Goal: Register for event/course

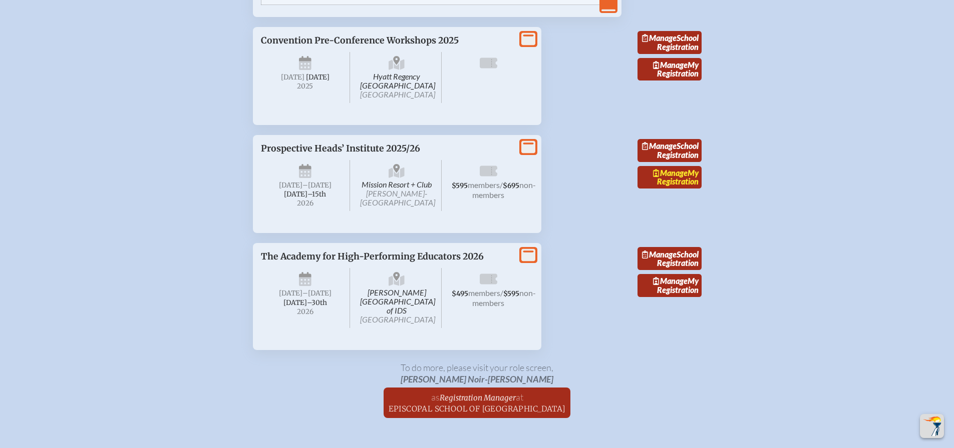
scroll to position [1695, 0]
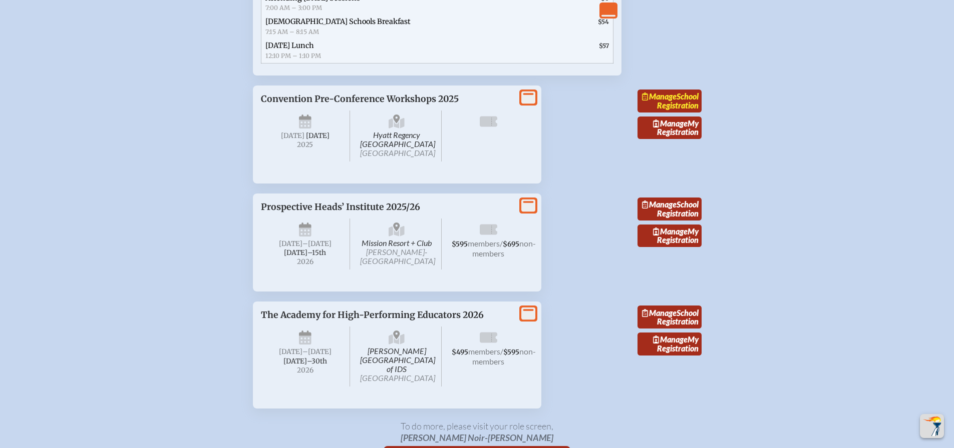
click at [679, 113] on link "Manage School Registration" at bounding box center [669, 101] width 64 height 23
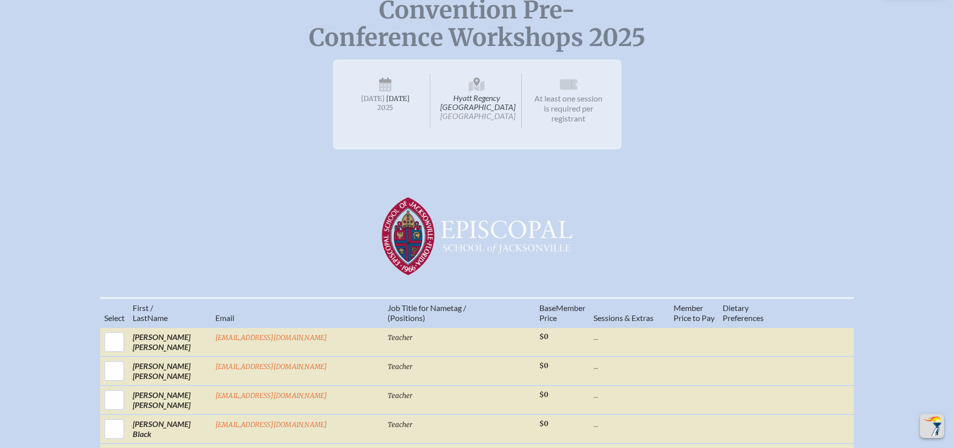
scroll to position [280, 0]
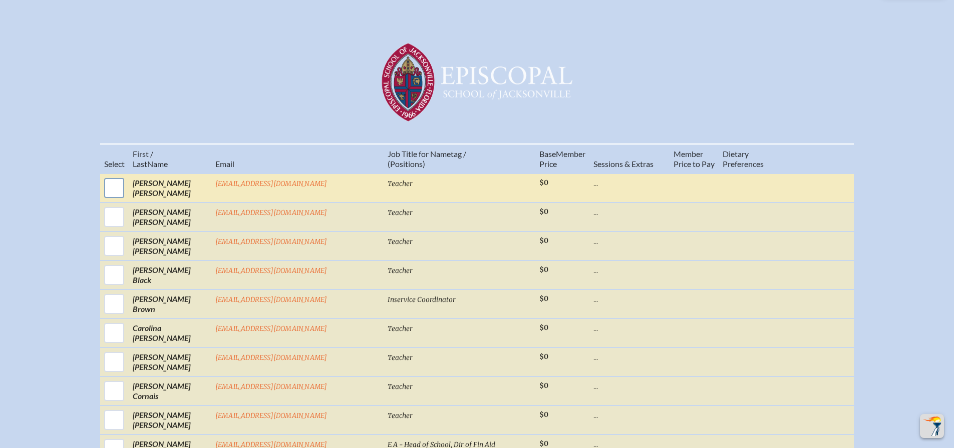
click at [127, 180] on input "checkbox" at bounding box center [114, 188] width 25 height 25
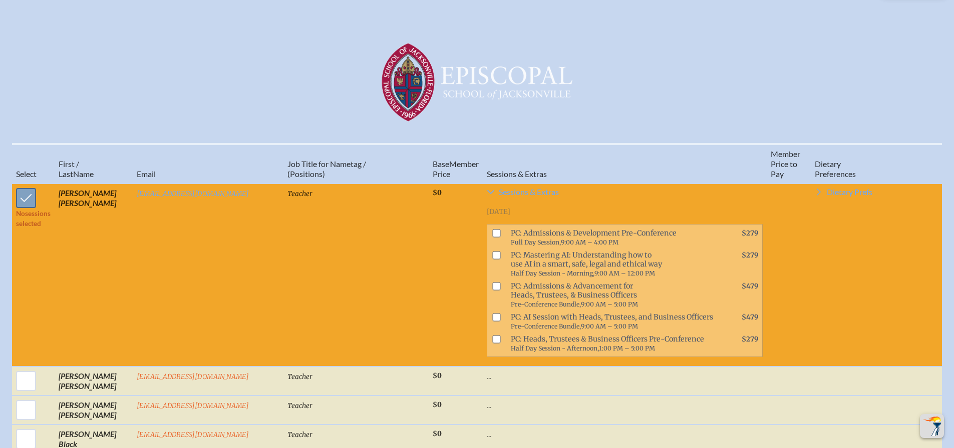
click at [24, 186] on input "checkbox" at bounding box center [26, 198] width 25 height 25
checkbox input "false"
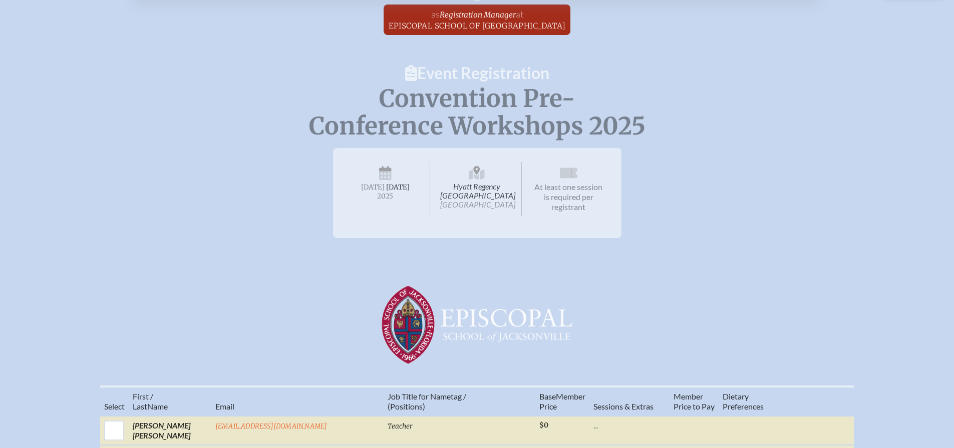
scroll to position [0, 0]
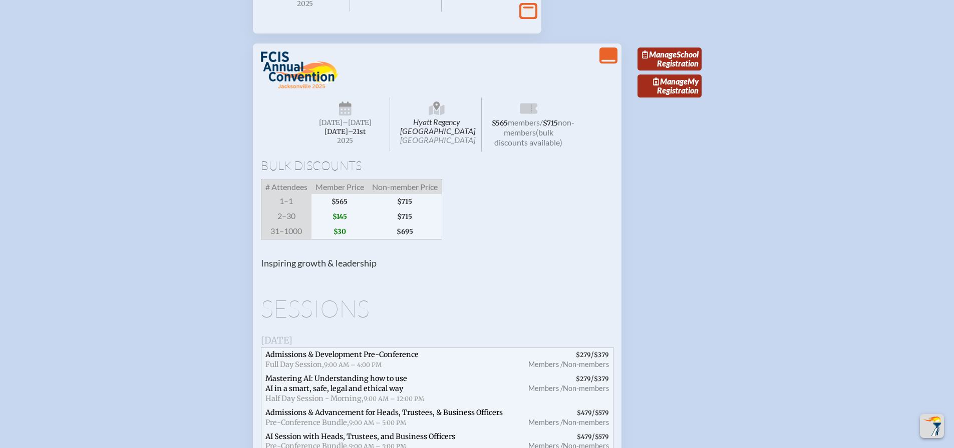
scroll to position [953, 0]
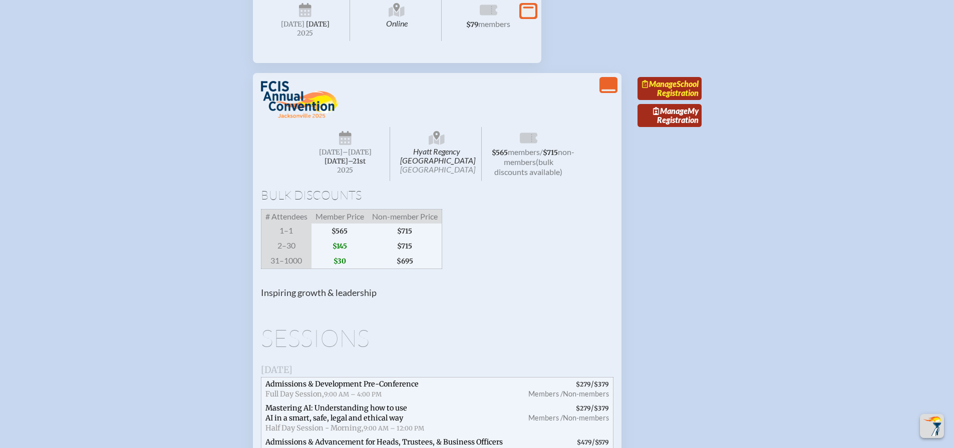
click at [688, 100] on link "Manage School Registration" at bounding box center [669, 88] width 64 height 23
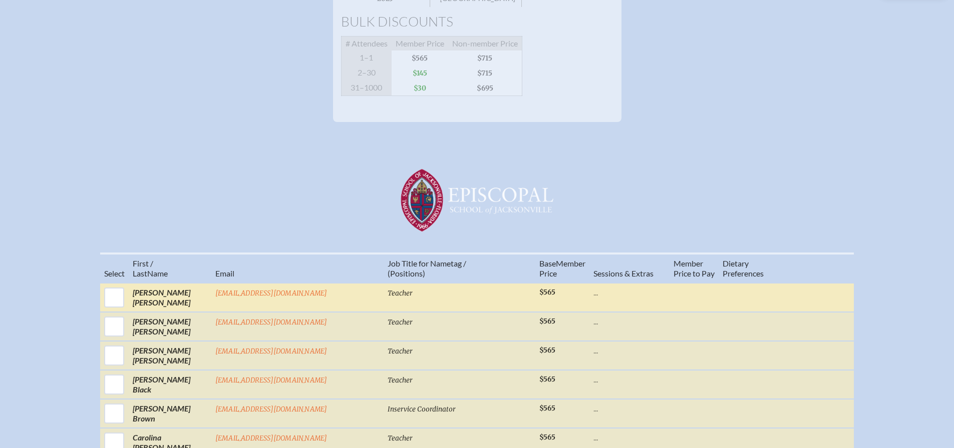
scroll to position [347, 0]
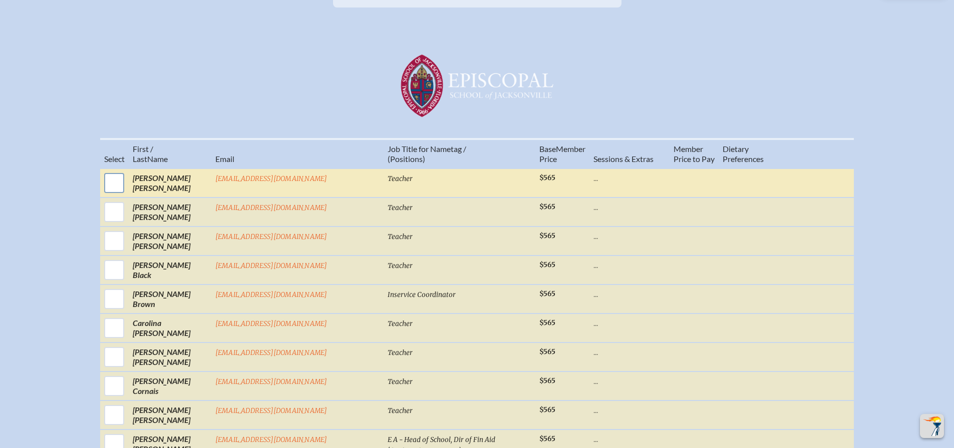
click at [127, 192] on input "checkbox" at bounding box center [114, 183] width 25 height 25
checkbox input "true"
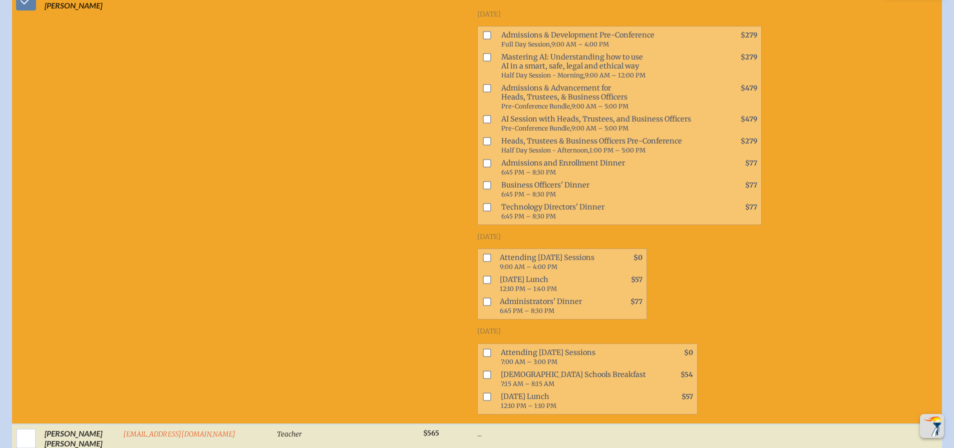
scroll to position [552, 0]
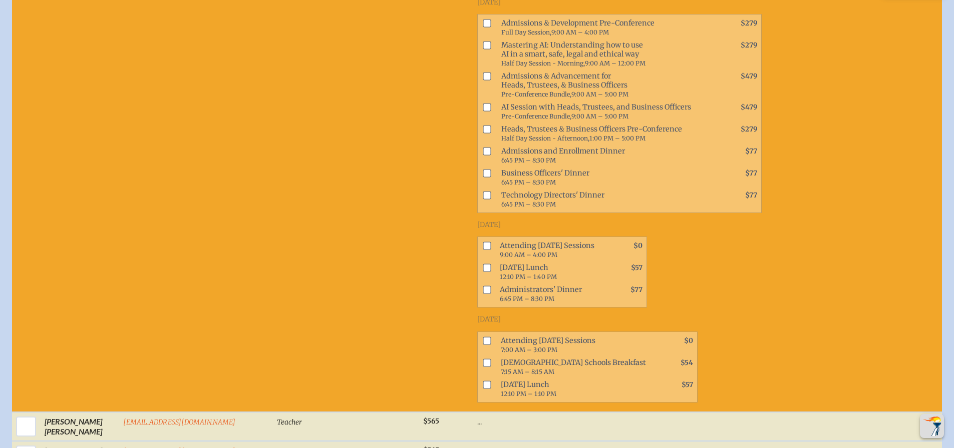
click at [483, 195] on input "checkbox" at bounding box center [487, 196] width 8 height 8
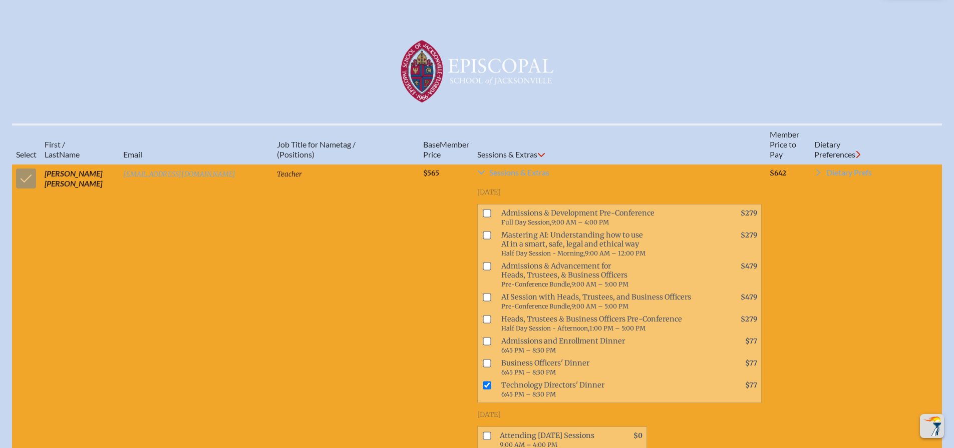
scroll to position [346, 0]
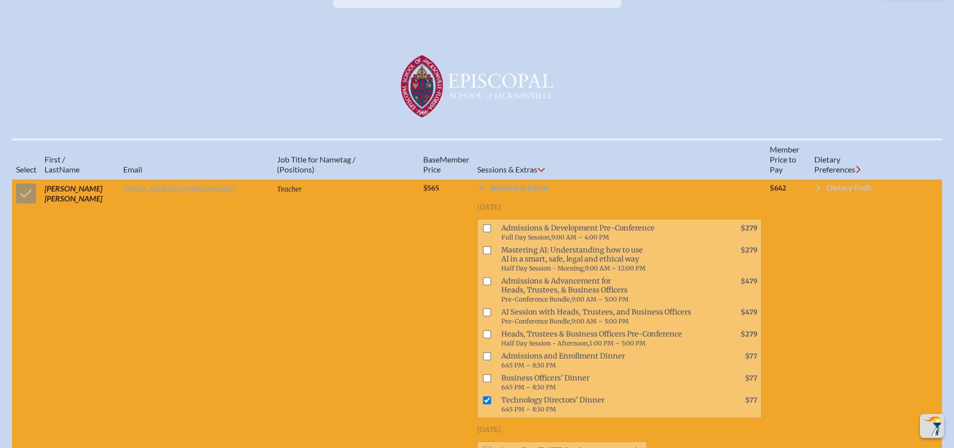
click at [817, 192] on icon at bounding box center [818, 188] width 8 height 8
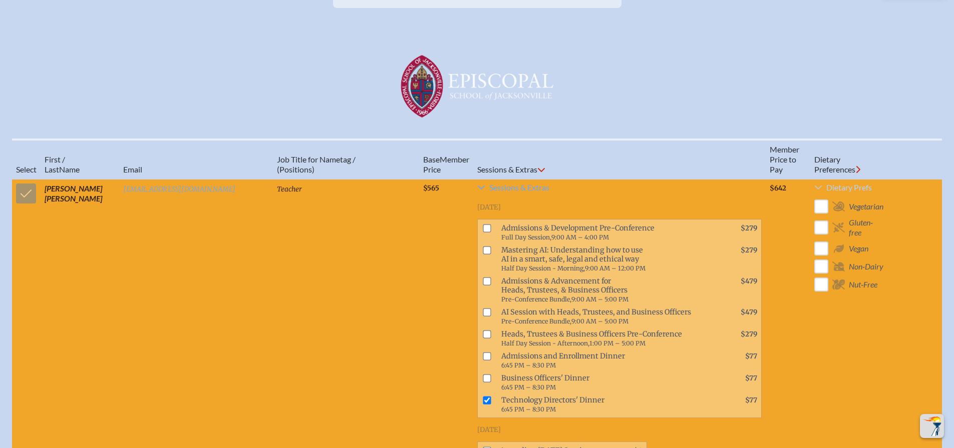
drag, startPoint x: 435, startPoint y: 400, endPoint x: 441, endPoint y: 400, distance: 6.0
click at [483, 400] on input "checkbox" at bounding box center [487, 401] width 8 height 8
checkbox input "false"
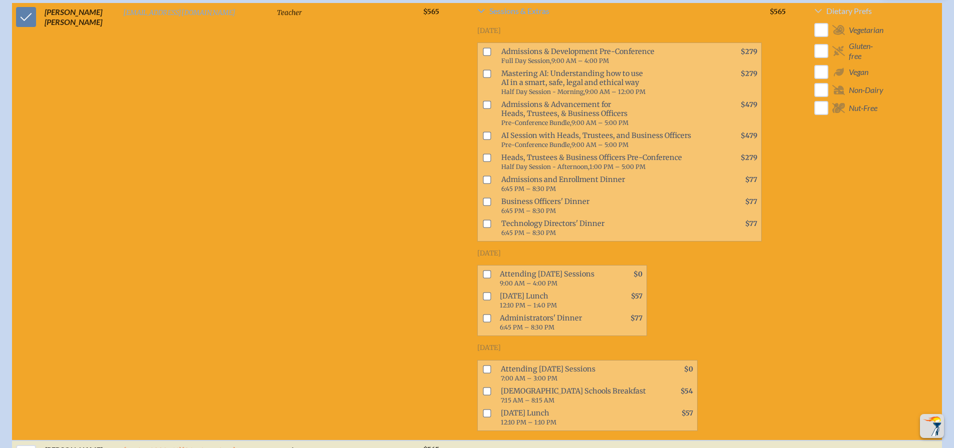
scroll to position [524, 0]
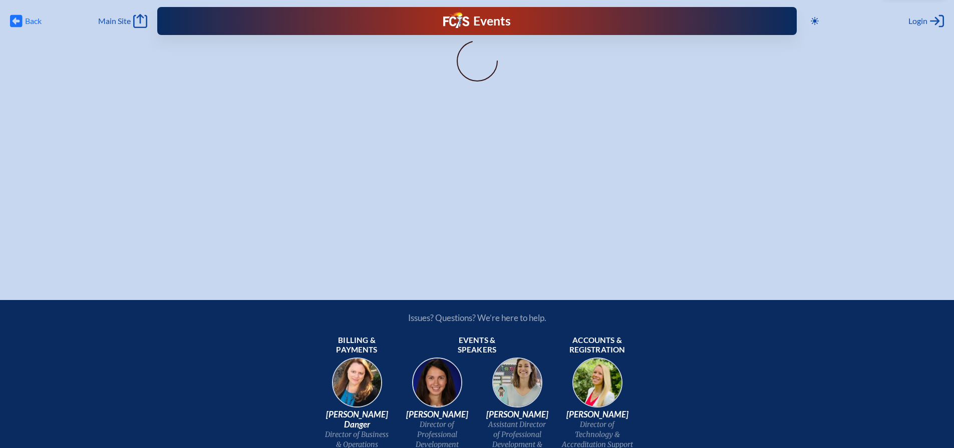
click at [23, 19] on span "Back Back" at bounding box center [26, 21] width 32 height 14
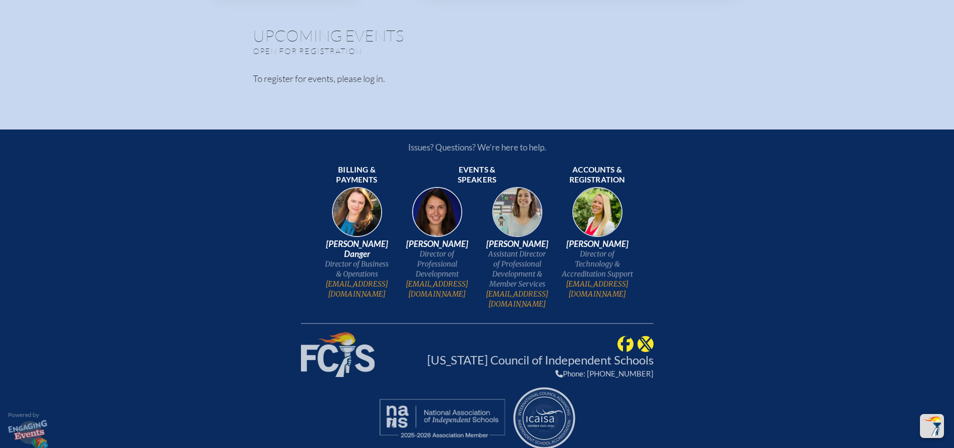
type input "[EMAIL_ADDRESS][DOMAIN_NAME]"
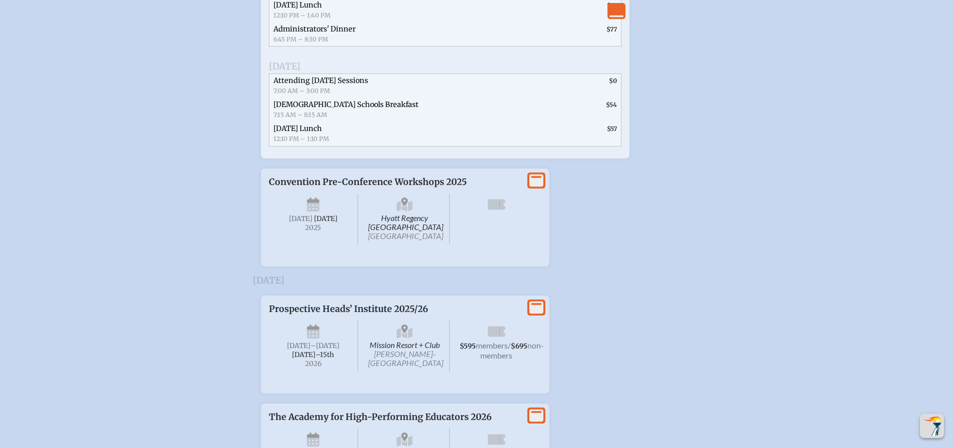
scroll to position [1702, 0]
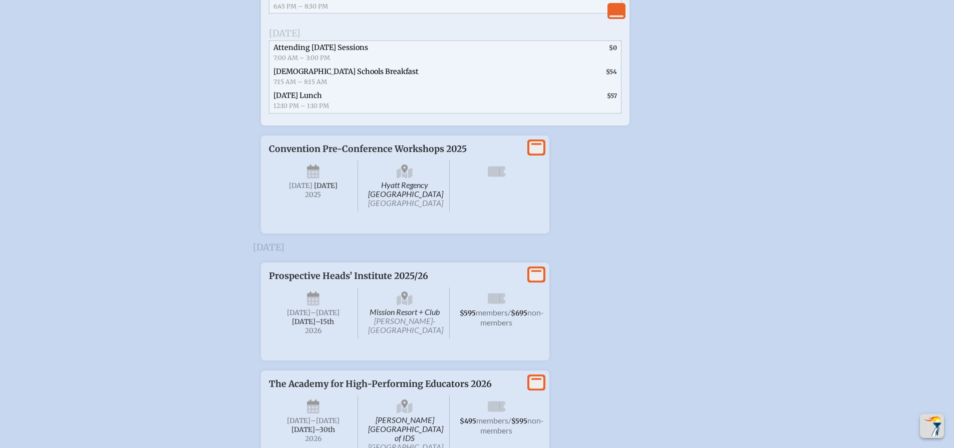
click at [540, 154] on icon at bounding box center [536, 147] width 14 height 13
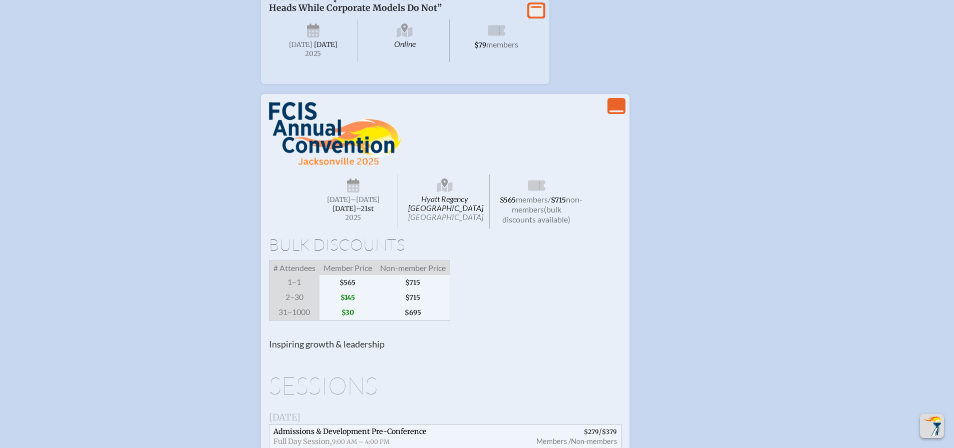
scroll to position [1014, 0]
